Goal: Complete application form: Complete application form

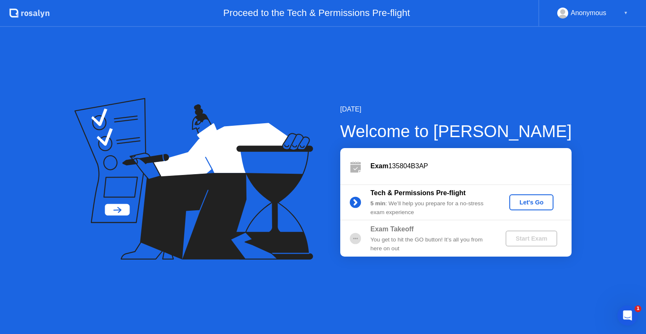
click at [529, 208] on button "Let's Go" at bounding box center [532, 202] width 44 height 16
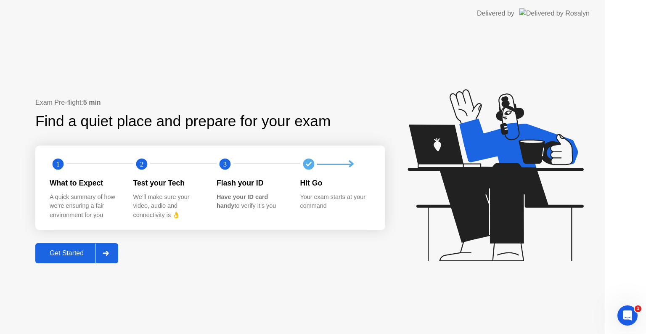
click at [534, 206] on icon at bounding box center [496, 175] width 176 height 172
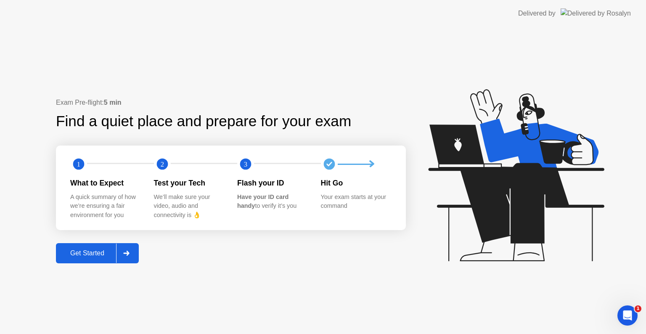
click at [106, 255] on div "Get Started" at bounding box center [87, 254] width 58 height 8
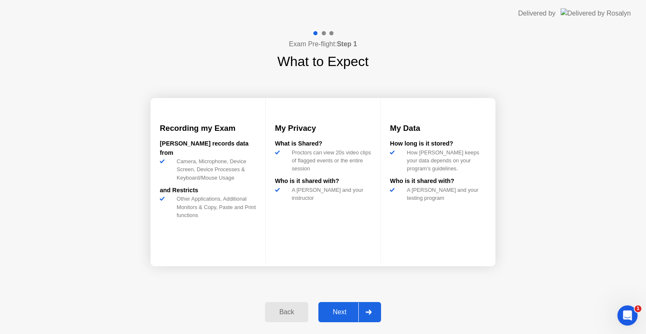
click at [364, 320] on div at bounding box center [369, 312] width 20 height 19
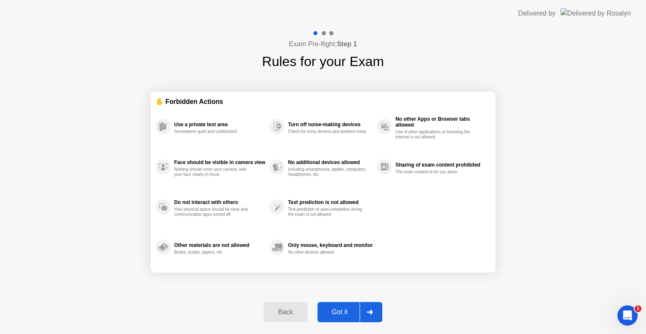
click at [353, 314] on div "Got it" at bounding box center [340, 312] width 40 height 8
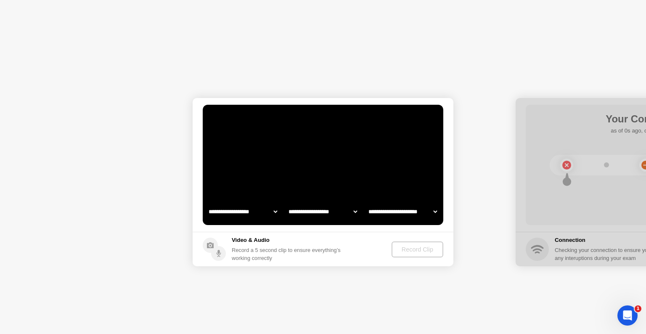
select select "**********"
select select "*******"
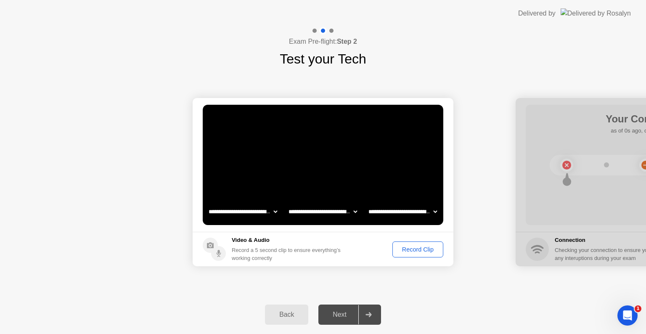
click at [418, 246] on div "Record Clip" at bounding box center [418, 249] width 45 height 7
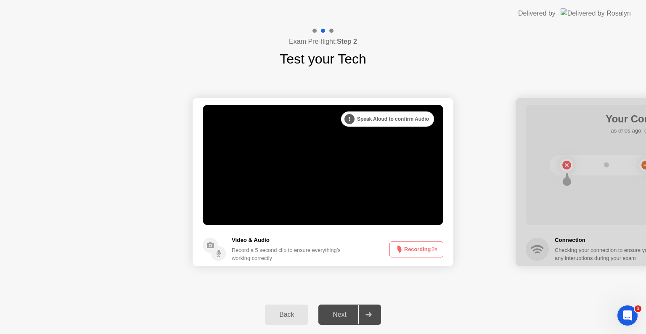
click at [424, 250] on button "Recording 3s" at bounding box center [417, 250] width 54 height 16
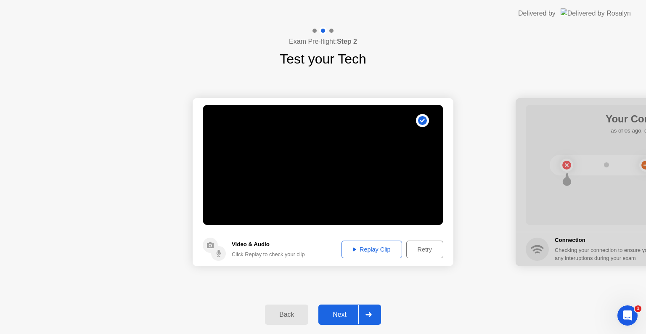
click at [360, 317] on div at bounding box center [369, 314] width 20 height 19
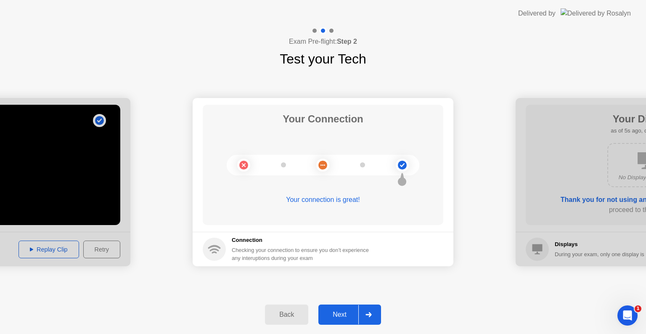
click at [346, 323] on button "Next" at bounding box center [350, 315] width 63 height 20
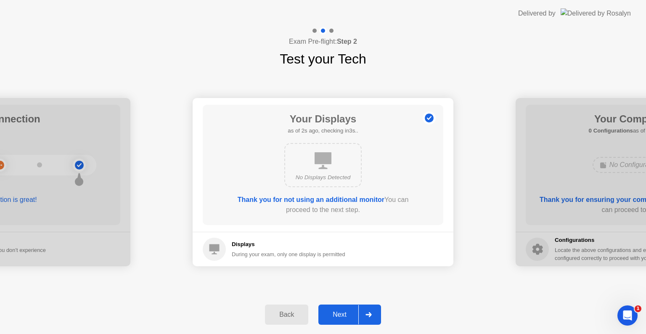
click at [350, 313] on div "Next" at bounding box center [339, 315] width 37 height 8
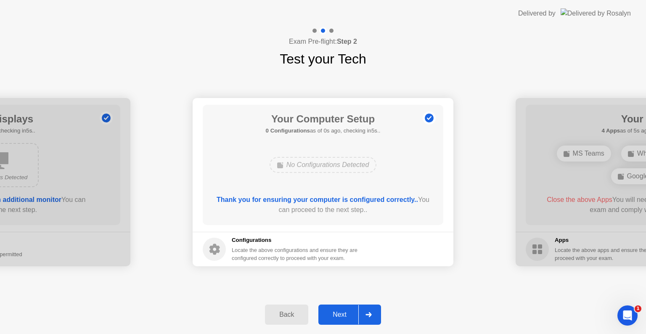
click at [361, 315] on div at bounding box center [369, 314] width 20 height 19
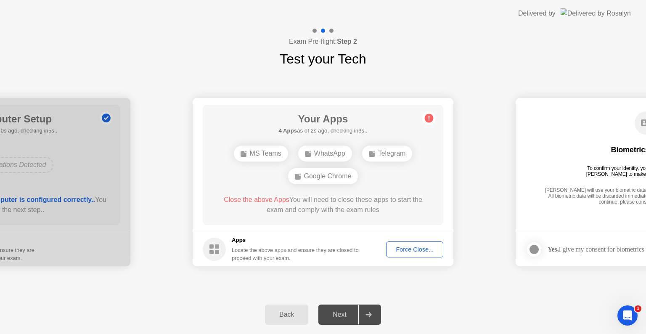
click at [419, 252] on div "Force Close..." at bounding box center [414, 249] width 51 height 7
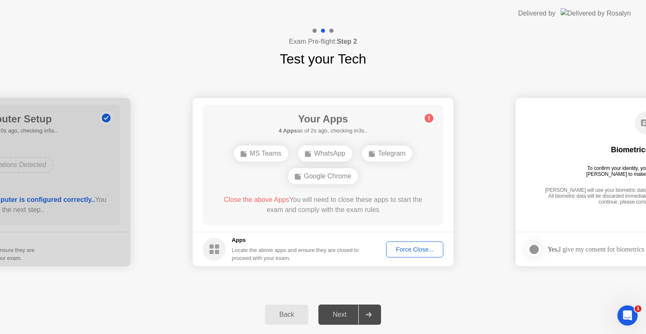
click at [416, 252] on div "Force Close..." at bounding box center [414, 249] width 51 height 7
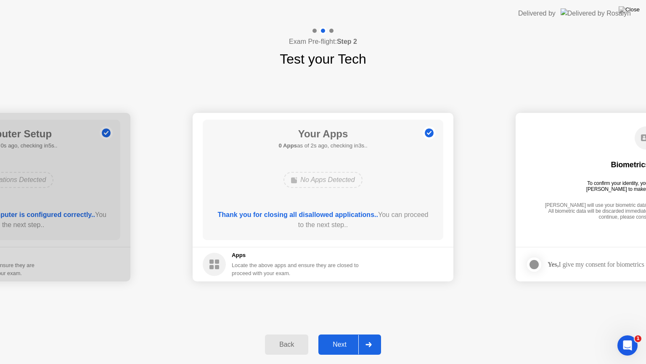
click at [358, 334] on div "Next" at bounding box center [339, 344] width 37 height 8
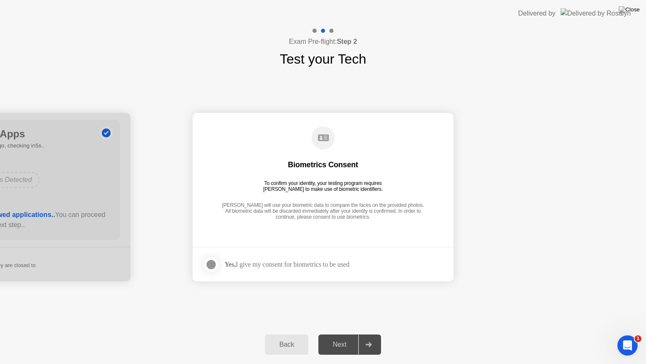
click at [222, 271] on label at bounding box center [214, 264] width 22 height 17
click at [348, 334] on div "Next" at bounding box center [339, 344] width 37 height 8
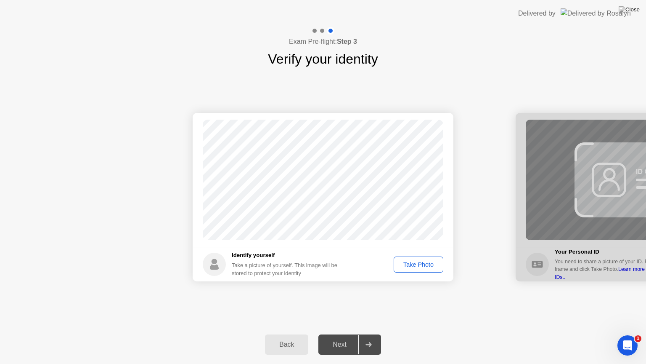
click at [410, 266] on div "Take Photo" at bounding box center [419, 264] width 44 height 7
click at [291, 334] on div "Back" at bounding box center [287, 344] width 38 height 8
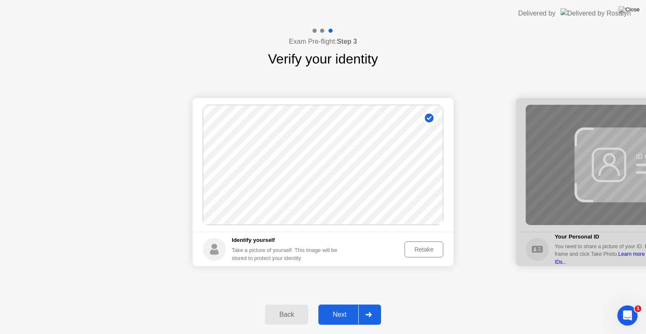
select select "**********"
select select "*******"
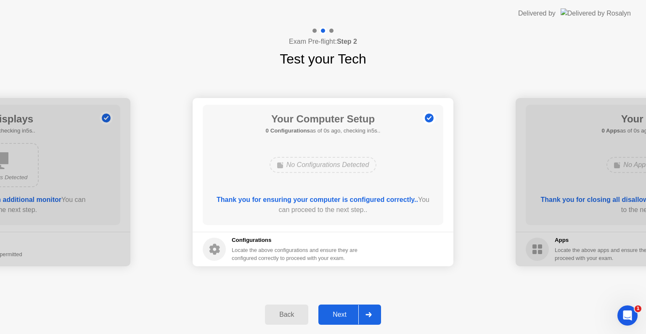
click at [355, 316] on div "Next" at bounding box center [339, 315] width 37 height 8
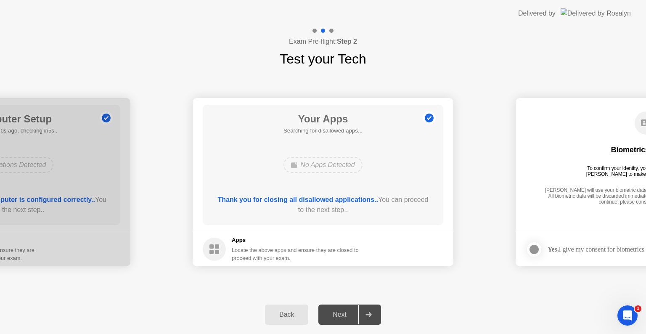
click at [356, 318] on div "Next" at bounding box center [339, 315] width 37 height 8
click at [363, 317] on div at bounding box center [369, 314] width 20 height 19
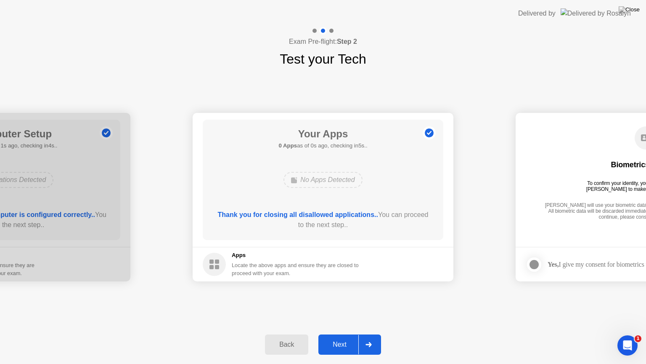
click at [359, 334] on div at bounding box center [369, 344] width 20 height 19
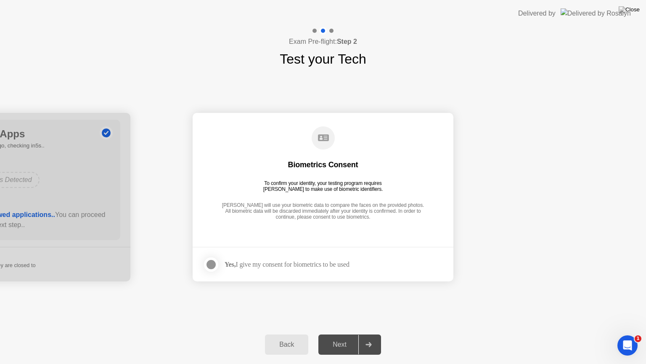
click at [213, 268] on div at bounding box center [211, 264] width 10 height 10
click at [359, 334] on div at bounding box center [369, 344] width 20 height 19
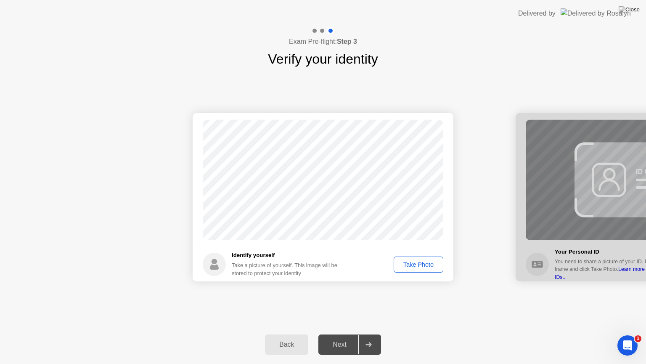
click at [418, 263] on div "Take Photo" at bounding box center [419, 264] width 44 height 7
click at [342, 334] on div "Next" at bounding box center [339, 344] width 37 height 8
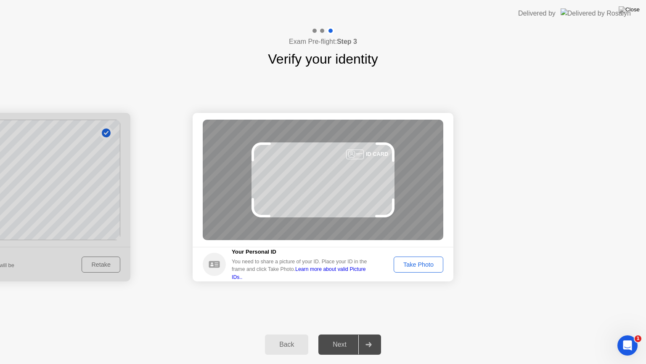
click at [425, 262] on div "Take Photo" at bounding box center [419, 264] width 44 height 7
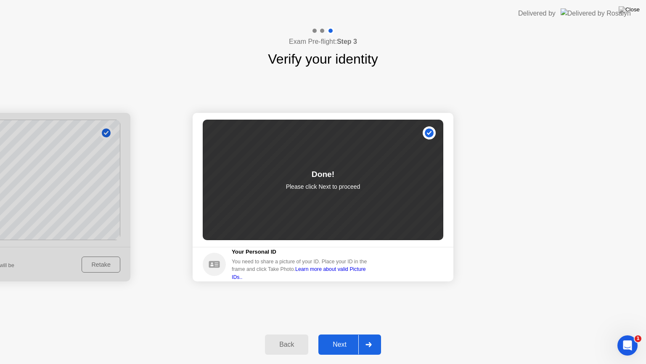
click at [363, 334] on div at bounding box center [369, 344] width 20 height 19
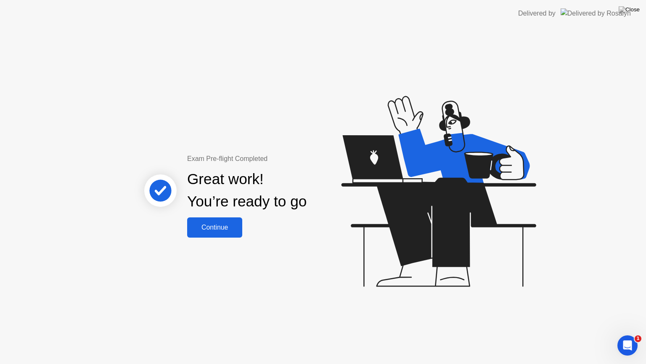
click at [227, 229] on div "Continue" at bounding box center [215, 227] width 50 height 8
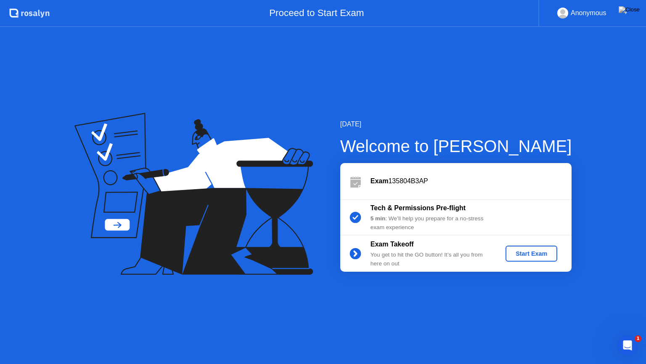
click at [540, 253] on div "Start Exam" at bounding box center [531, 253] width 45 height 7
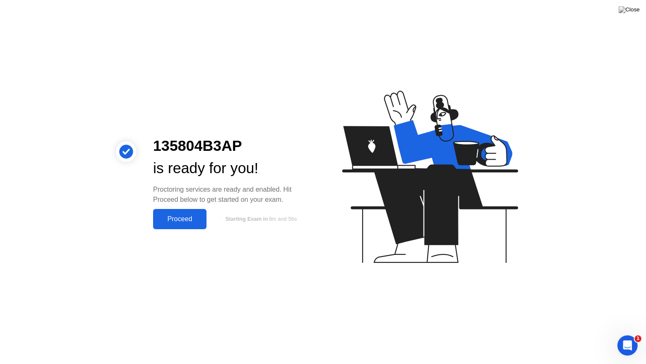
click at [180, 215] on div "Proceed" at bounding box center [180, 219] width 48 height 8
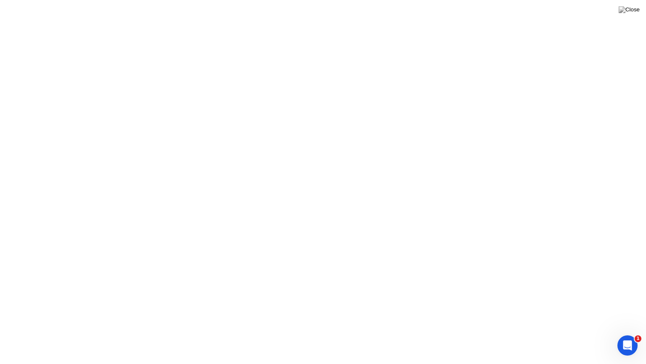
click div "Got it!"
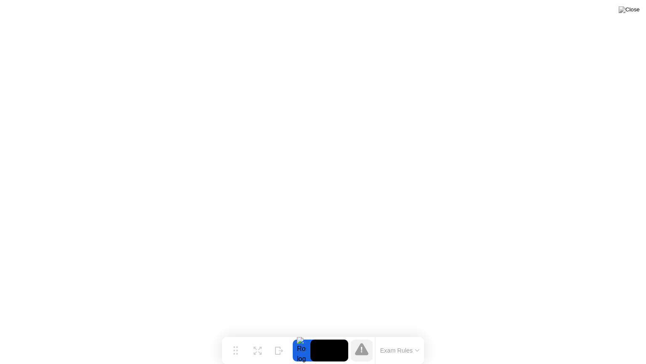
click at [412, 334] on button "Exam Rules" at bounding box center [400, 350] width 45 height 8
